Goal: Learn about a topic: Learn about a topic

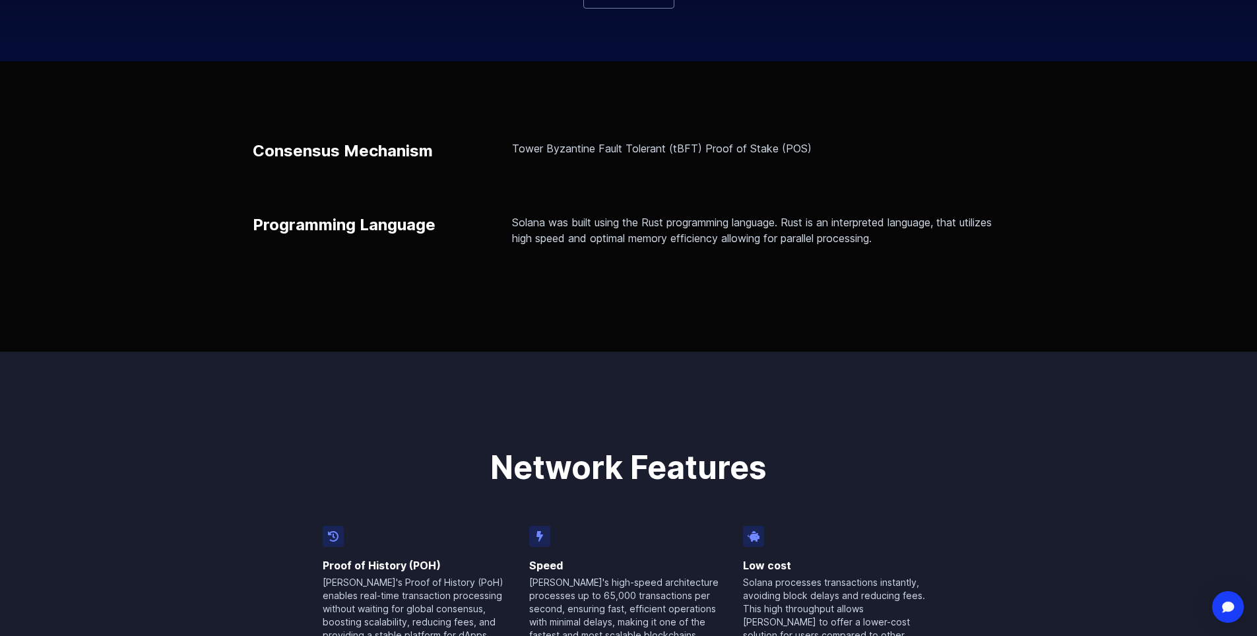
scroll to position [264, 0]
